Goal: Task Accomplishment & Management: Manage account settings

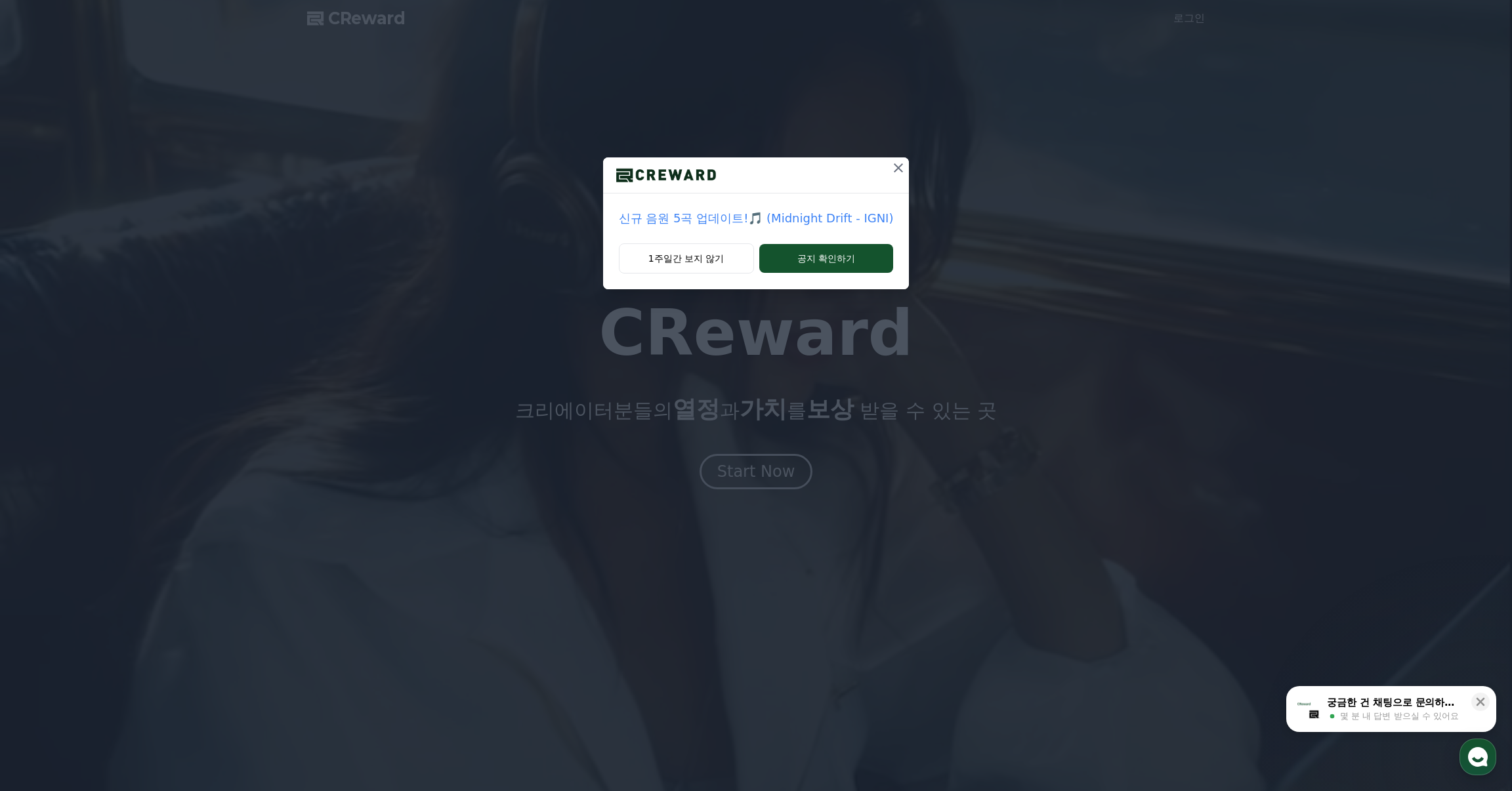
click at [899, 167] on icon at bounding box center [898, 167] width 16 height 16
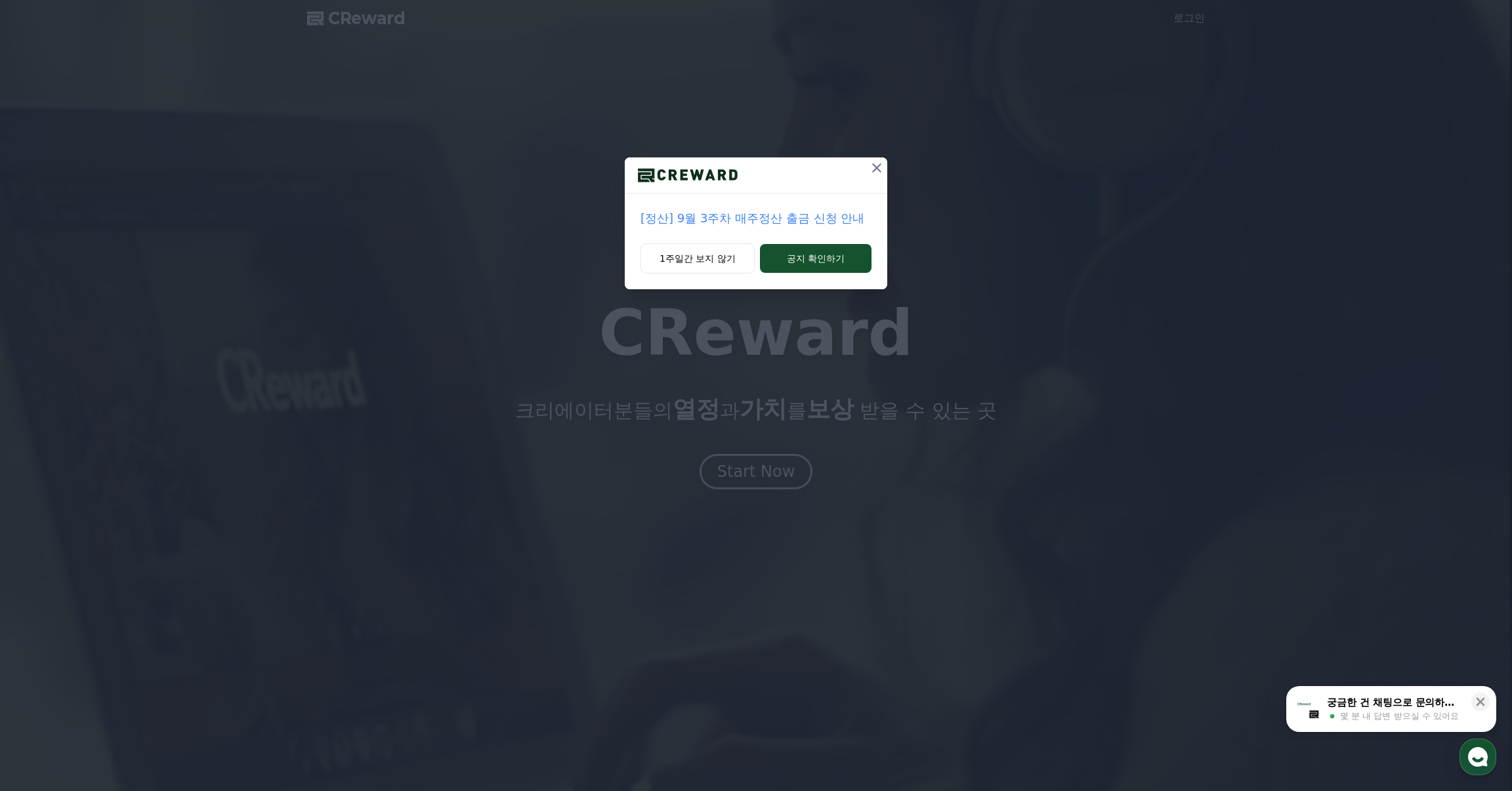
click at [871, 164] on icon at bounding box center [877, 167] width 16 height 16
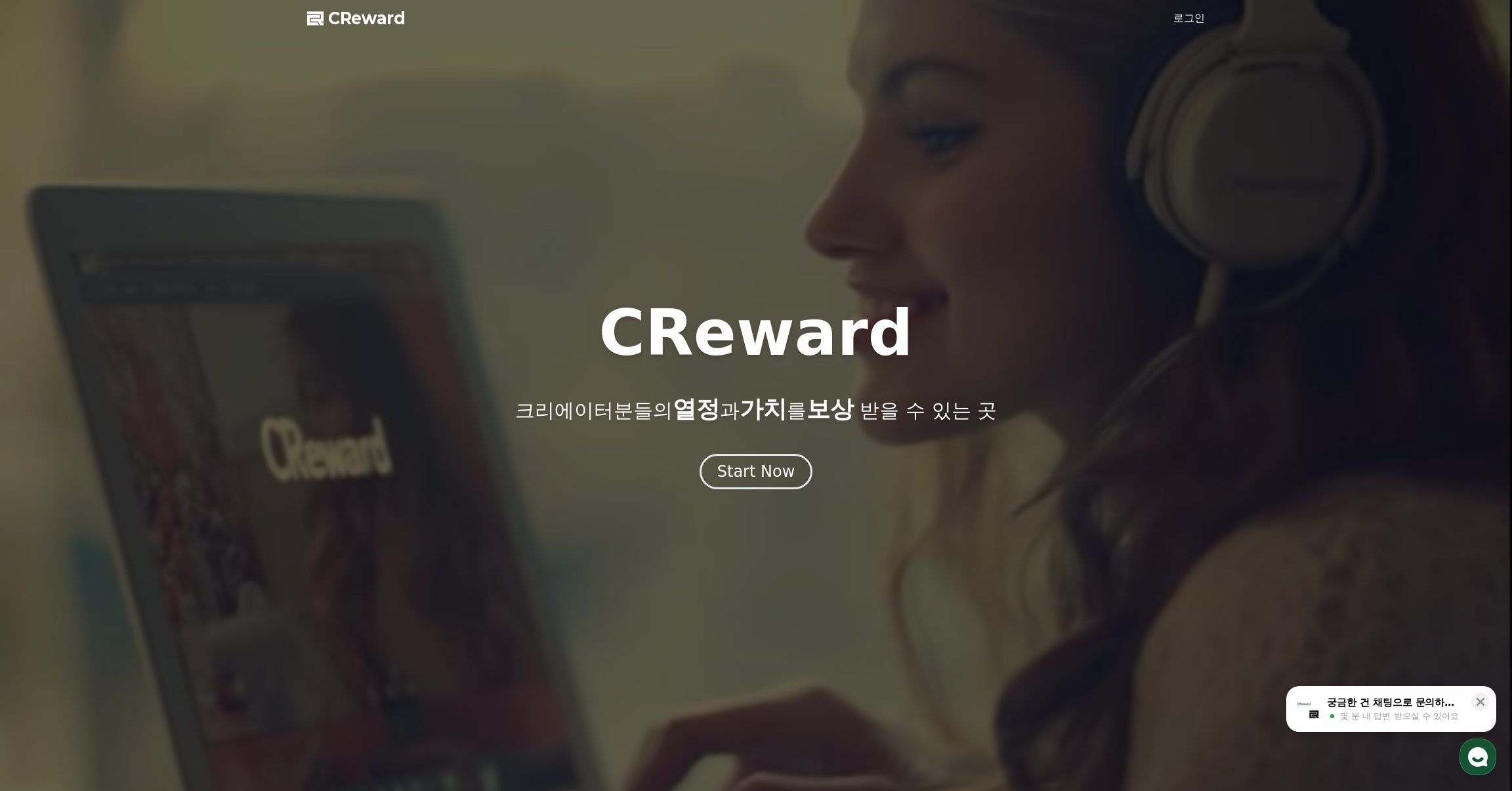
click at [1161, 19] on div at bounding box center [756, 395] width 1512 height 791
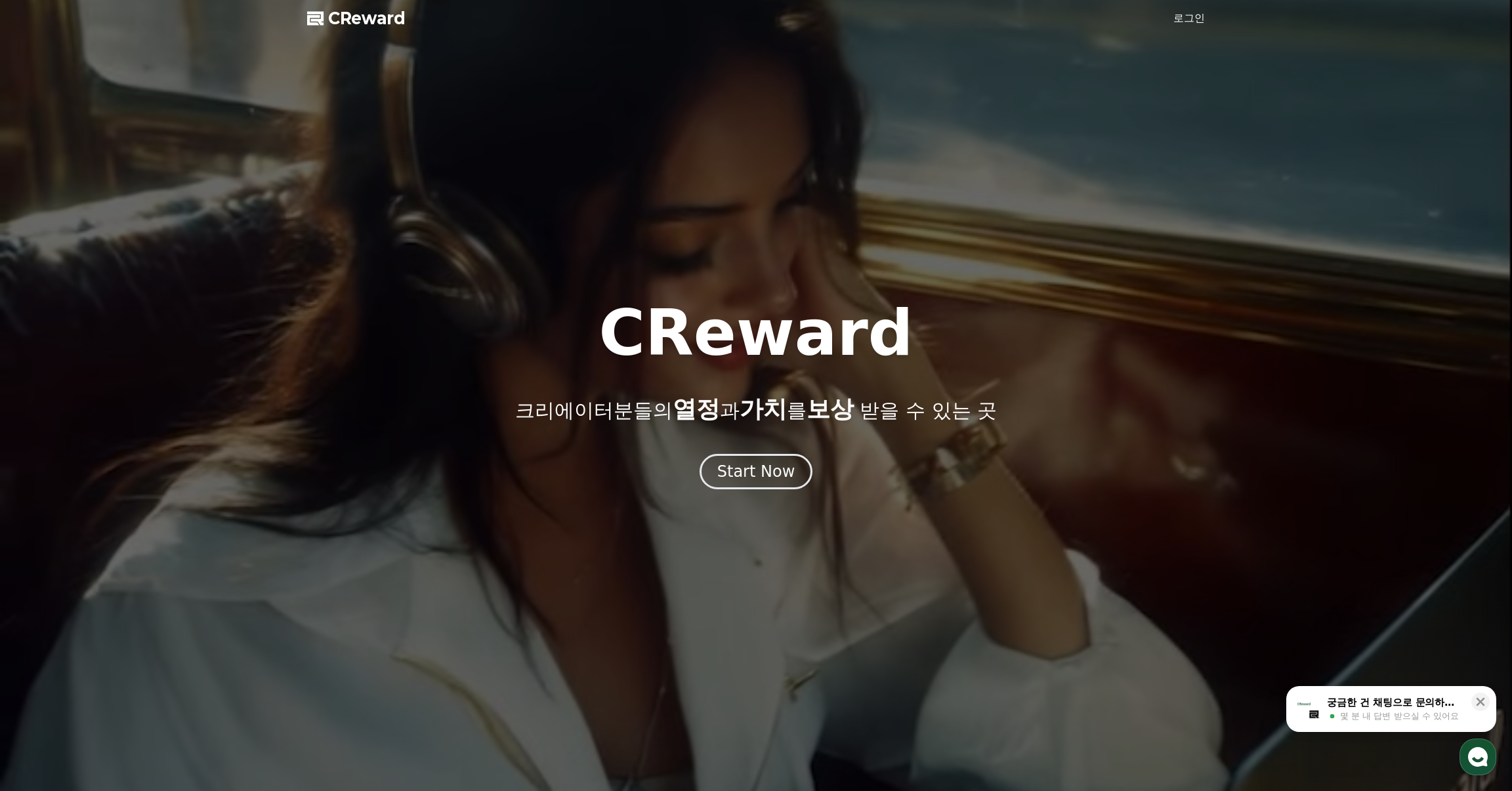
click at [1186, 12] on link "로그인" at bounding box center [1188, 18] width 31 height 16
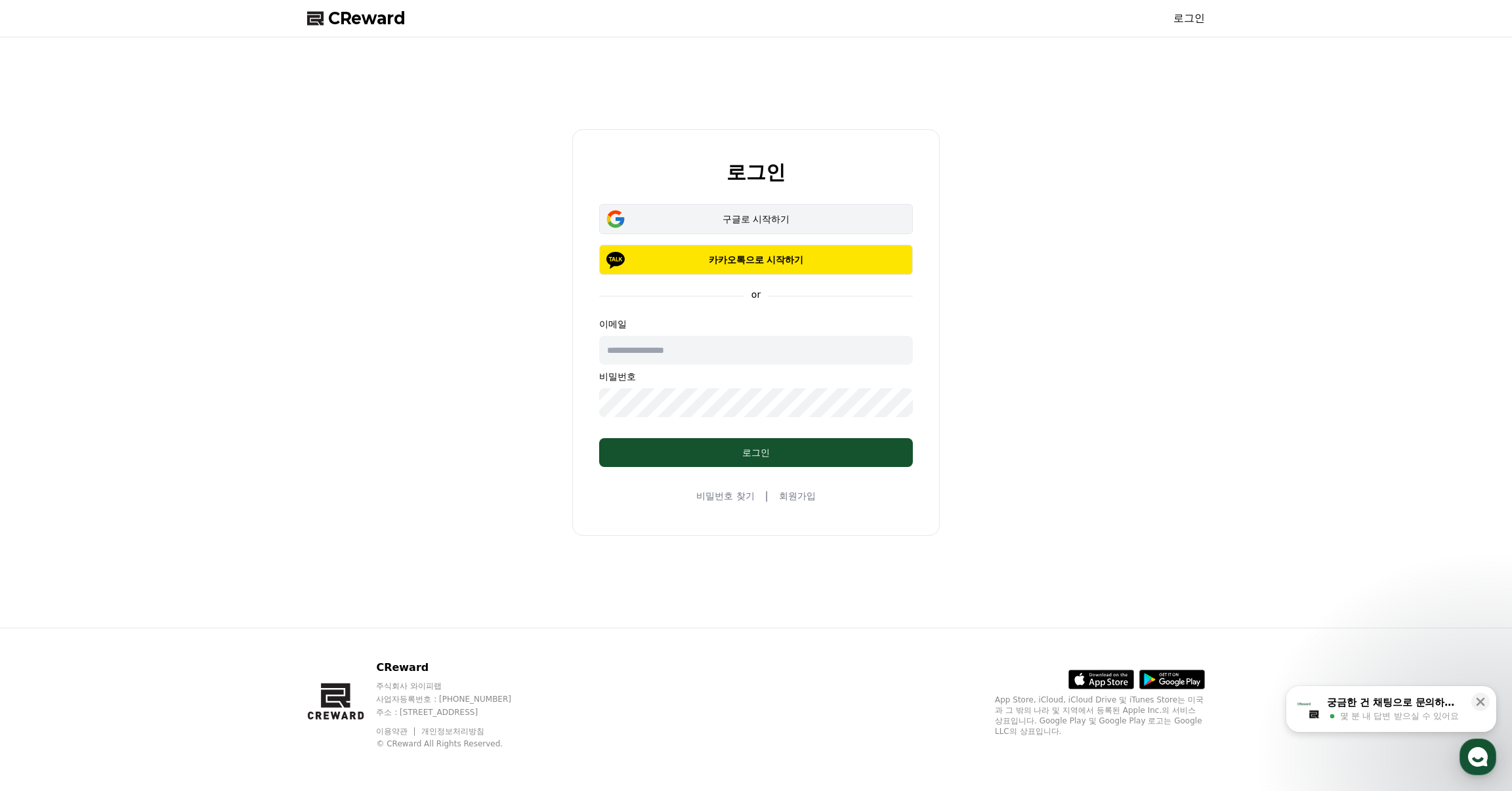
click at [782, 211] on button "구글로 시작하기" at bounding box center [756, 219] width 314 height 30
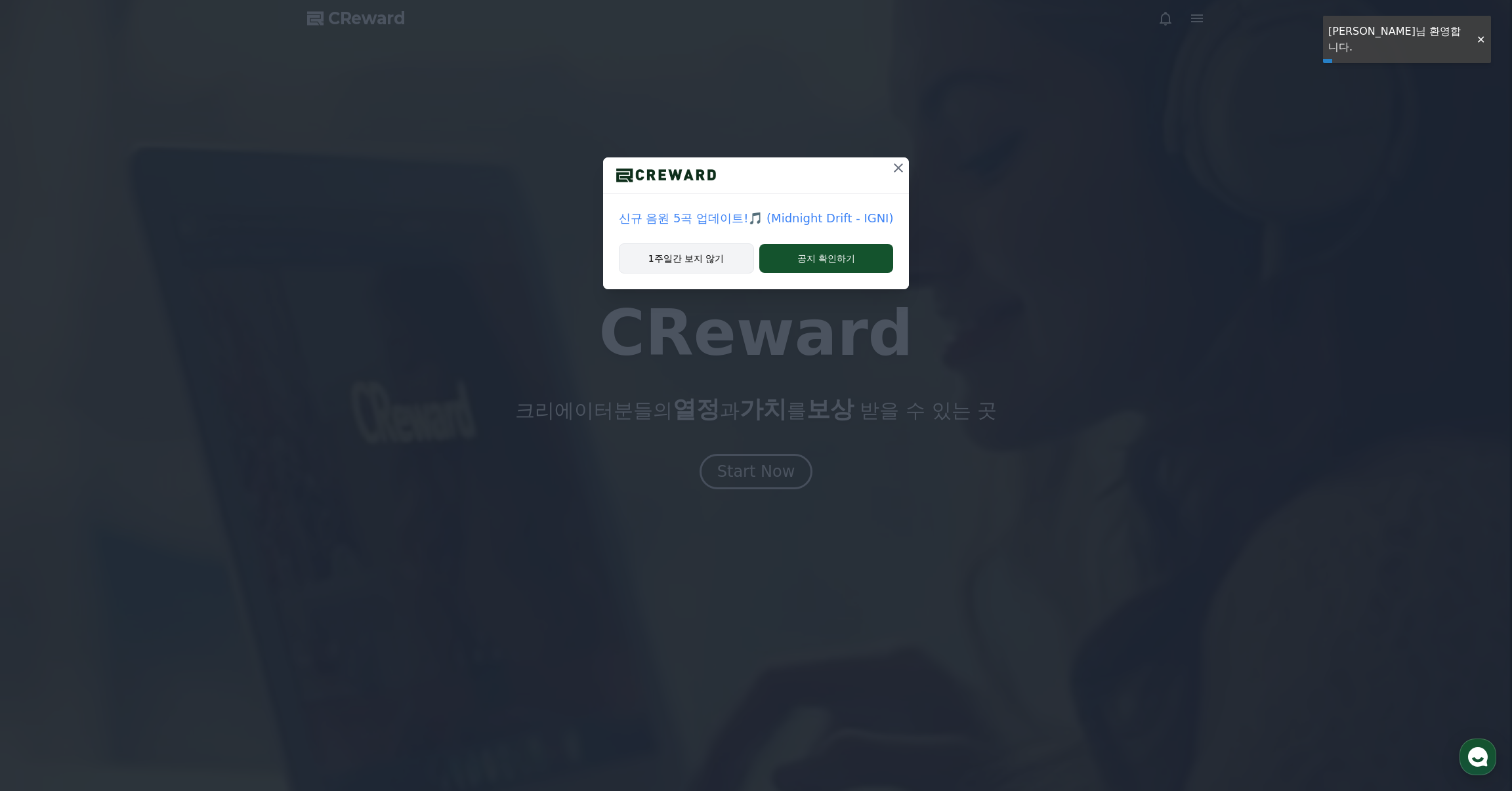
click at [680, 257] on button "1주일간 보지 않기" at bounding box center [686, 259] width 135 height 30
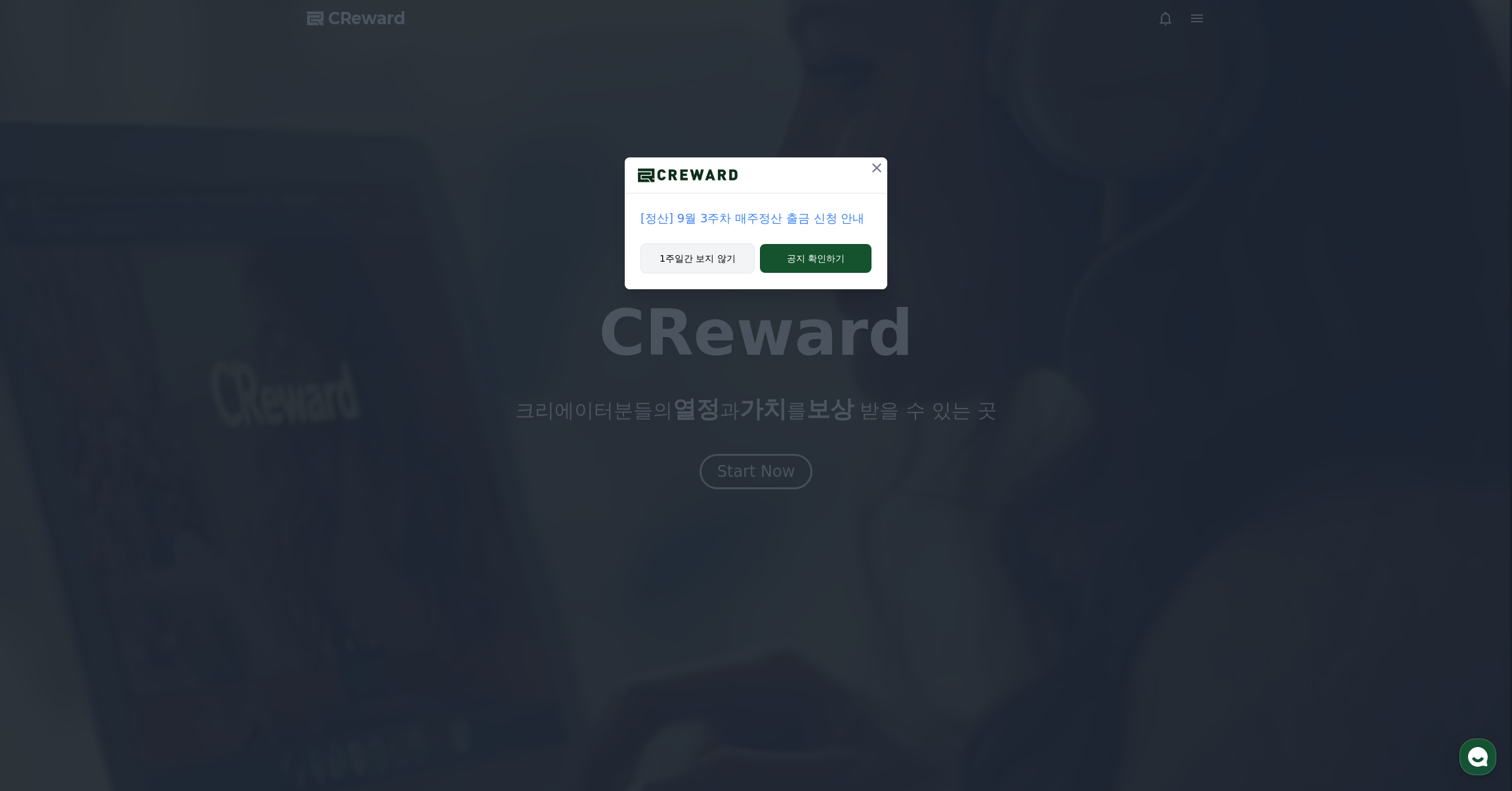
click at [680, 257] on button "1주일간 보지 않기" at bounding box center [698, 259] width 114 height 30
